Goal: Information Seeking & Learning: Learn about a topic

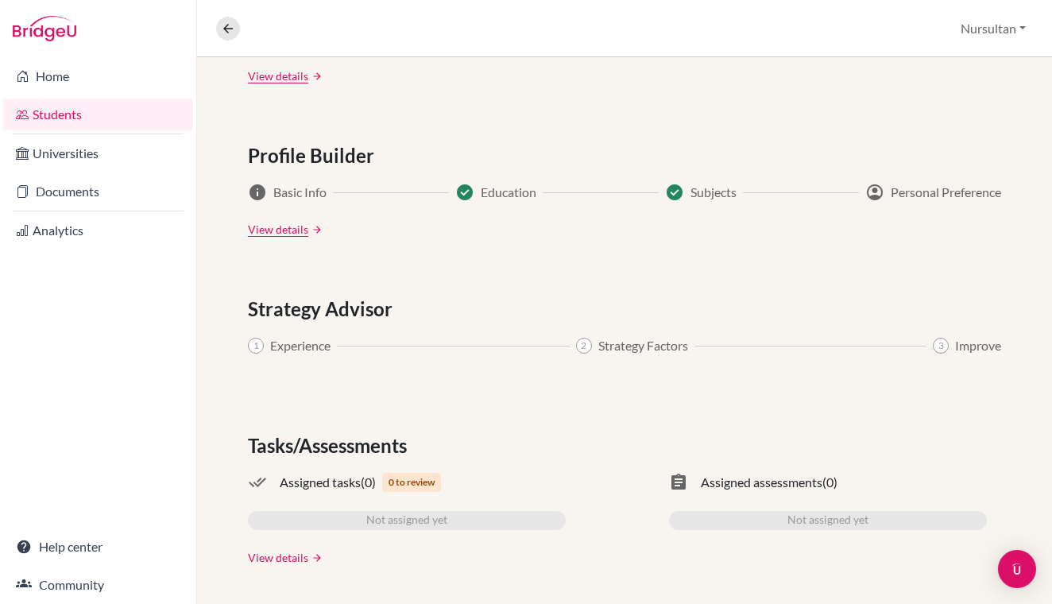
click at [267, 559] on link "View details" at bounding box center [278, 557] width 60 height 17
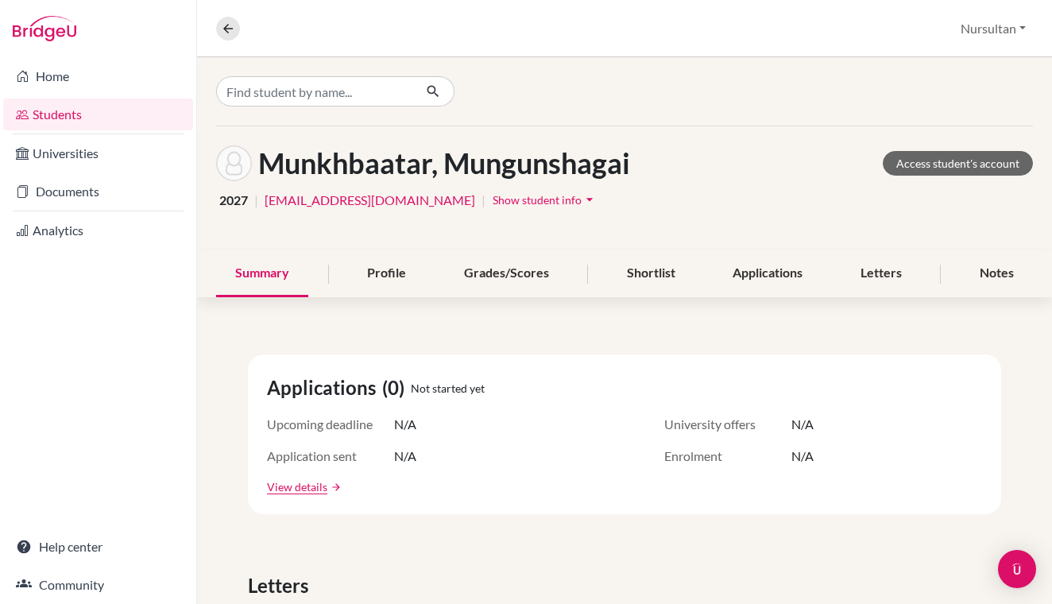
scroll to position [93, 0]
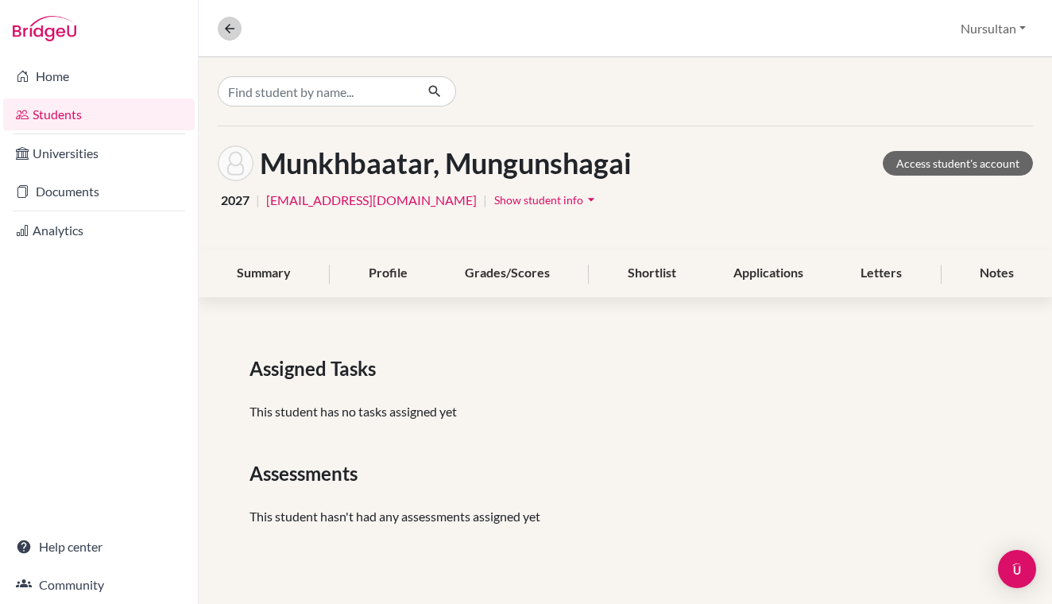
click at [234, 27] on icon at bounding box center [229, 28] width 14 height 14
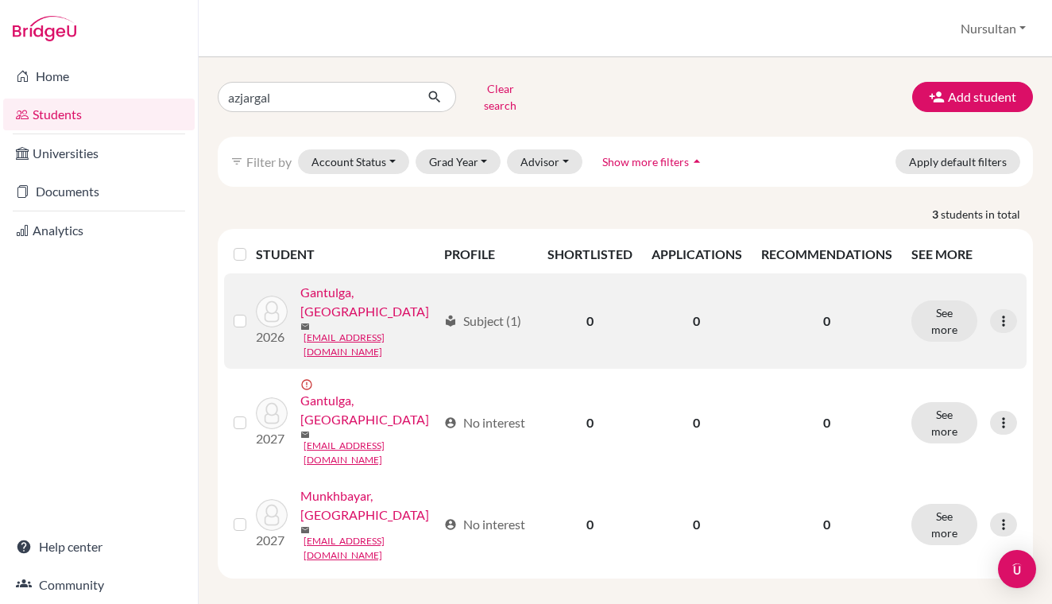
click at [386, 292] on link "Gantulga, [GEOGRAPHIC_DATA]" at bounding box center [368, 302] width 137 height 38
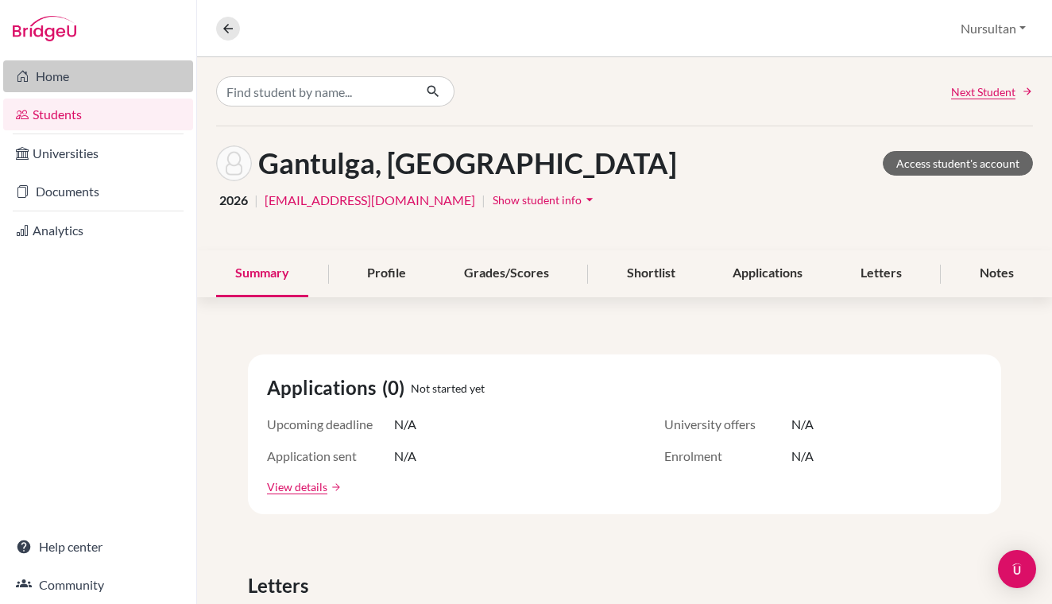
click at [75, 75] on link "Home" at bounding box center [98, 76] width 190 height 32
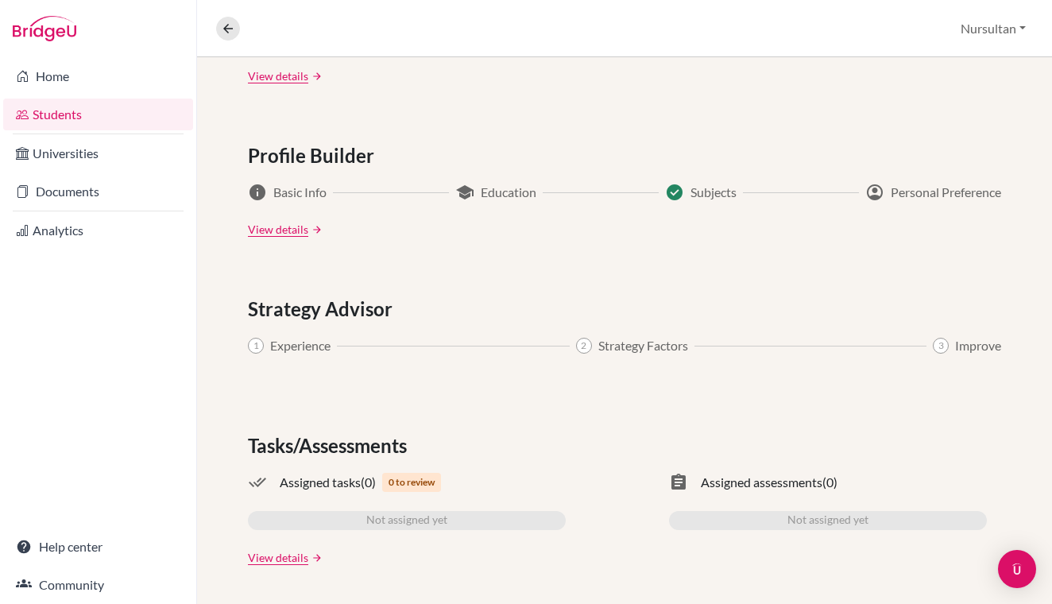
scroll to position [794, 0]
click at [314, 480] on span "Assigned tasks" at bounding box center [320, 482] width 81 height 19
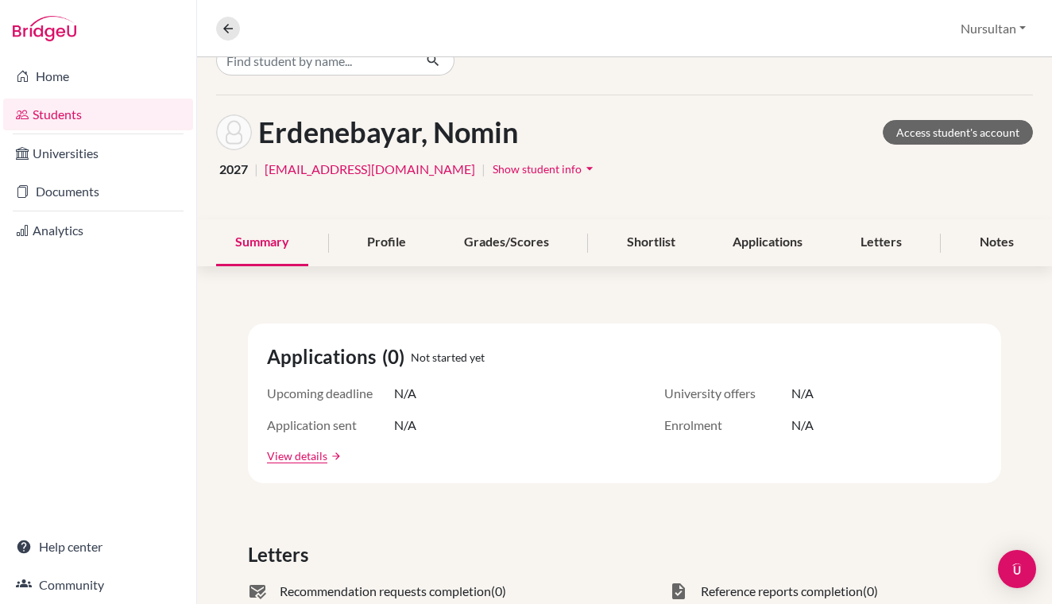
scroll to position [30, 0]
click at [545, 169] on span "Show student info" at bounding box center [536, 170] width 89 height 14
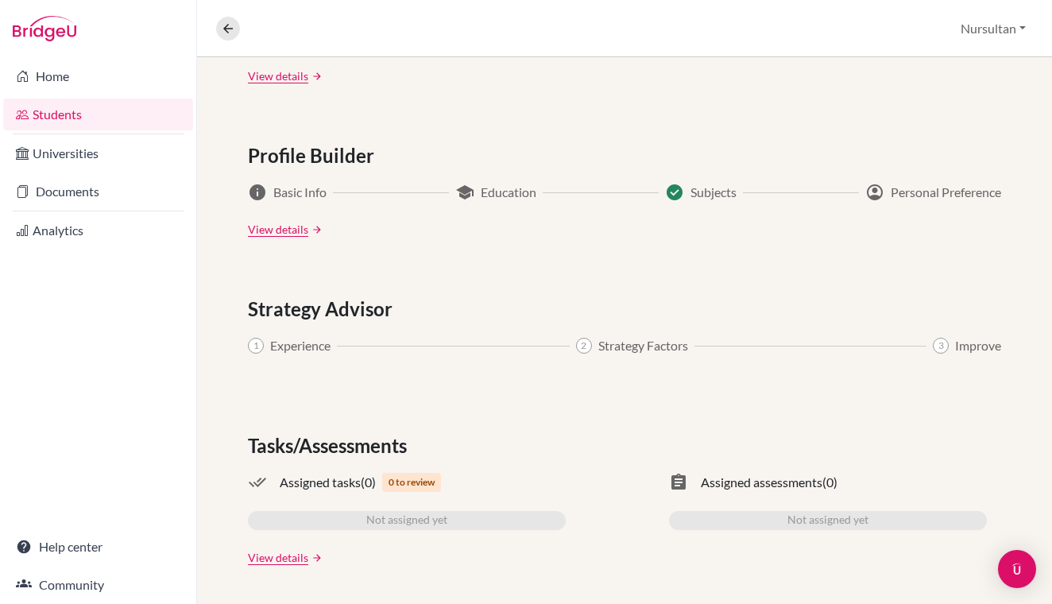
scroll to position [0, 0]
click at [273, 566] on div "Applications (0) Not started yet Upcoming deadline N/A University offers N/A Ap…" at bounding box center [624, 63] width 855 height 1081
click at [273, 558] on link "View details" at bounding box center [278, 557] width 60 height 17
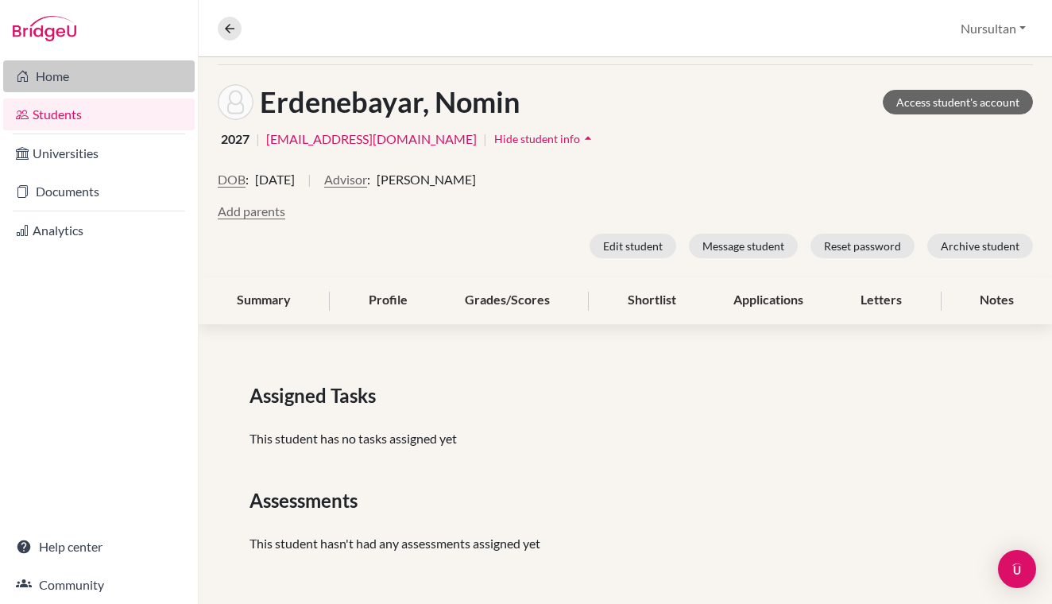
click at [58, 78] on link "Home" at bounding box center [98, 76] width 191 height 32
